Goal: Navigation & Orientation: Find specific page/section

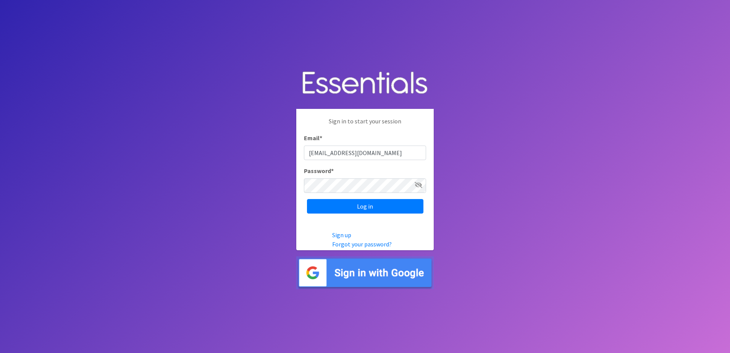
type input "[EMAIL_ADDRESS][DOMAIN_NAME]"
click at [307, 199] on input "Log in" at bounding box center [365, 206] width 116 height 15
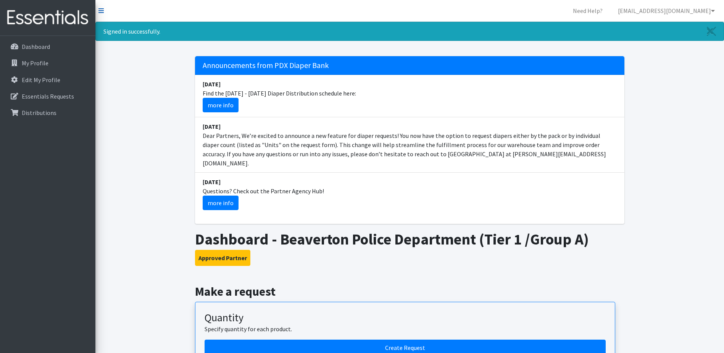
click at [101, 9] on icon at bounding box center [100, 11] width 5 height 6
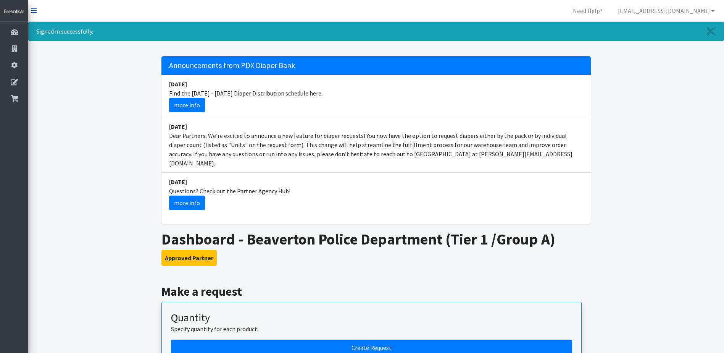
click at [35, 14] on link at bounding box center [33, 10] width 5 height 9
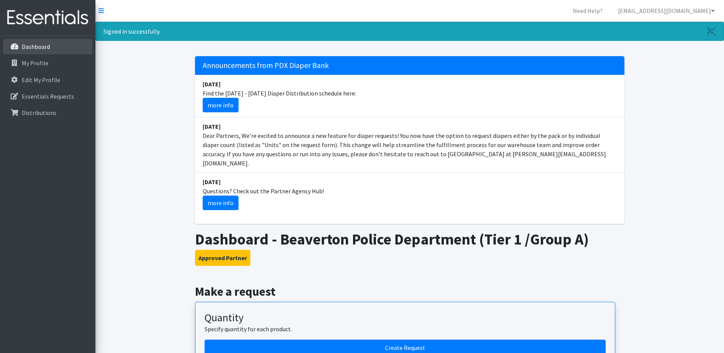
click at [31, 50] on p "Dashboard" at bounding box center [36, 47] width 28 height 8
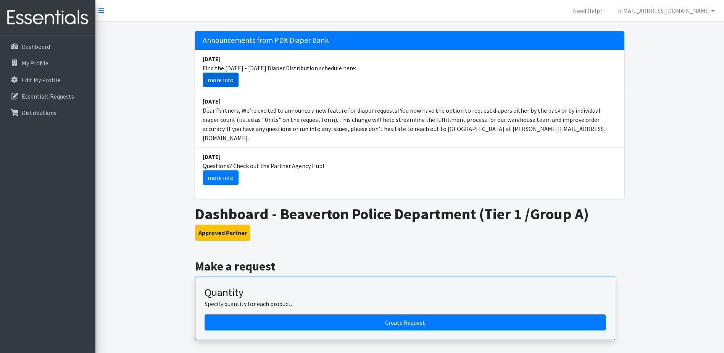
click at [211, 78] on link "more info" at bounding box center [221, 80] width 36 height 15
click at [77, 15] on img at bounding box center [47, 18] width 89 height 26
click at [48, 61] on link "My Profile" at bounding box center [47, 62] width 89 height 15
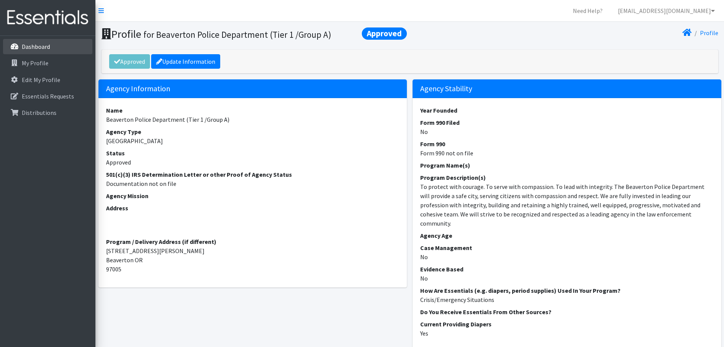
click at [34, 48] on p "Dashboard" at bounding box center [36, 47] width 28 height 8
